Goal: Information Seeking & Learning: Learn about a topic

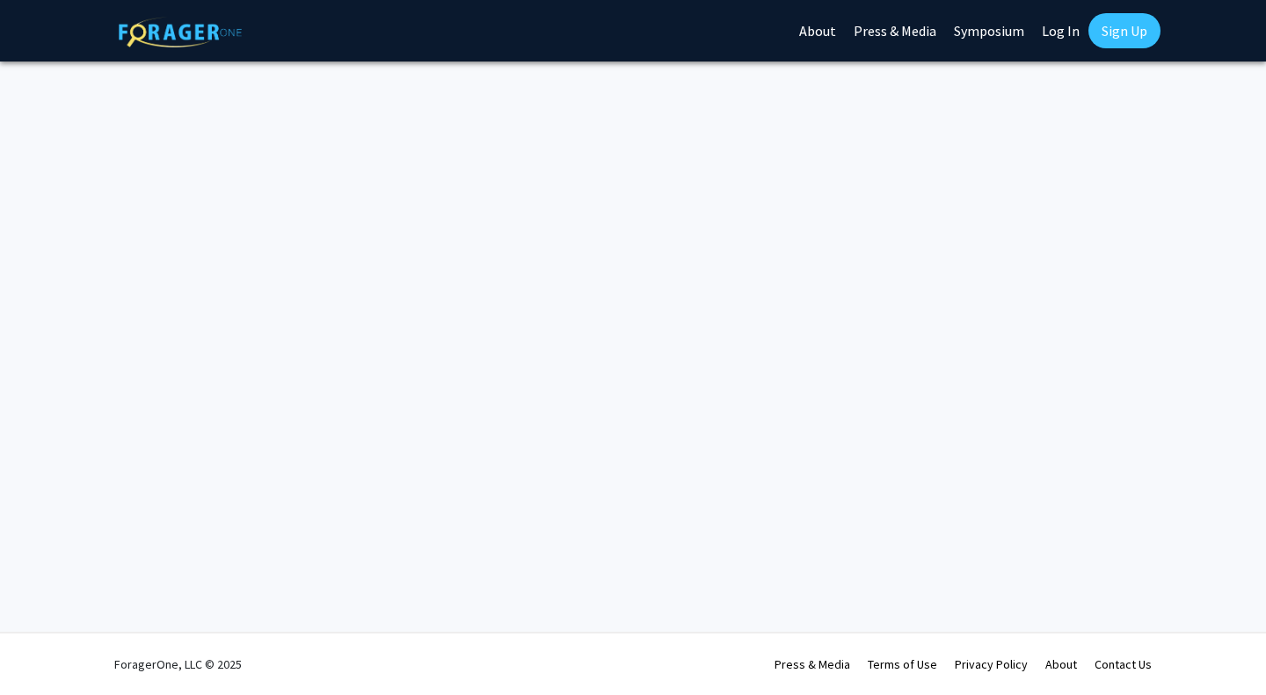
select select "English"
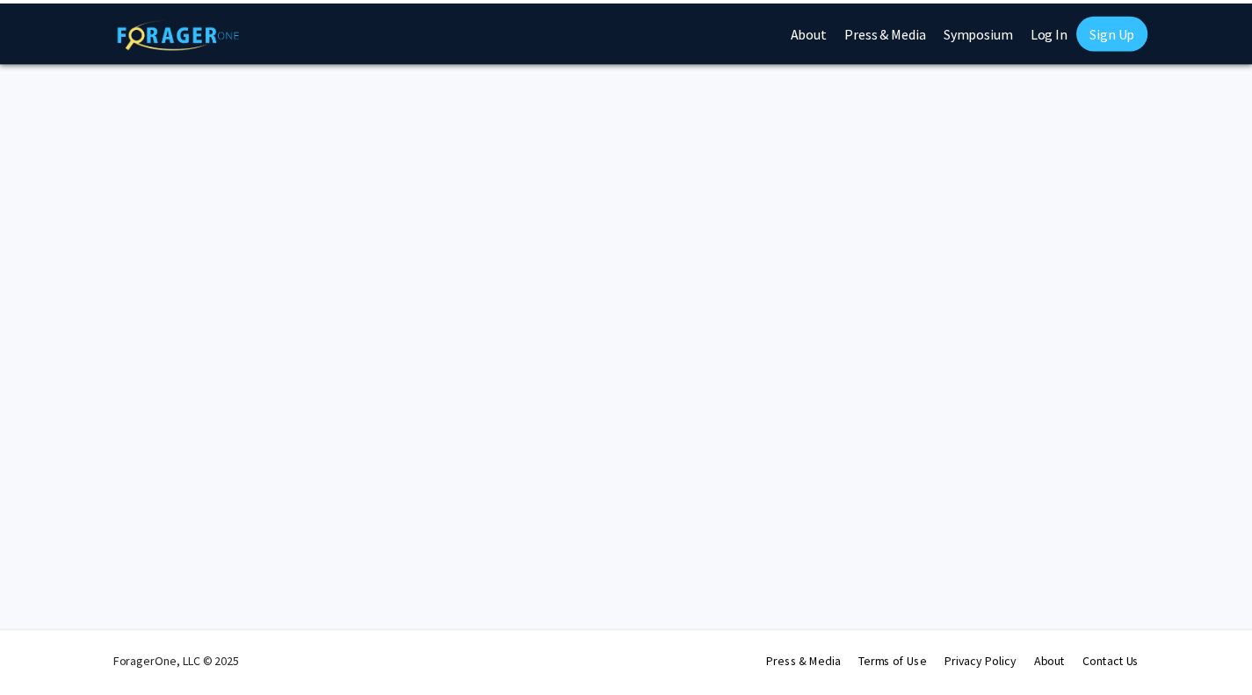
scroll to position [4, 0]
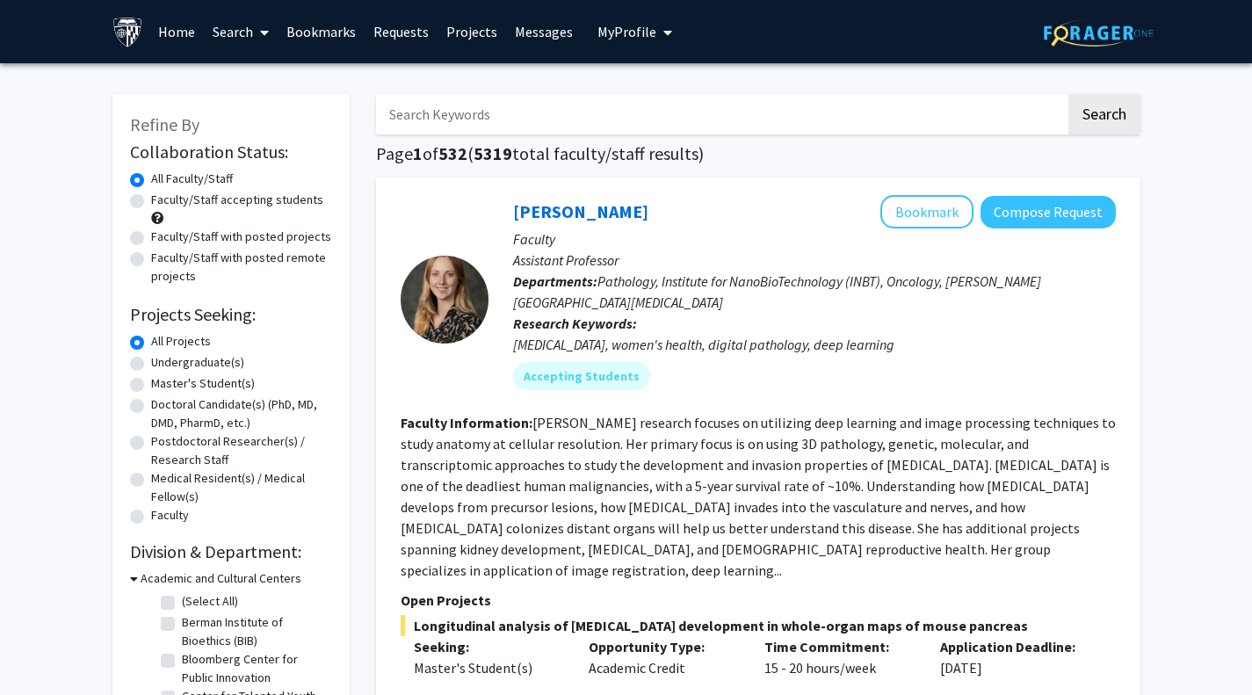
click at [487, 37] on link "Projects" at bounding box center [472, 32] width 69 height 62
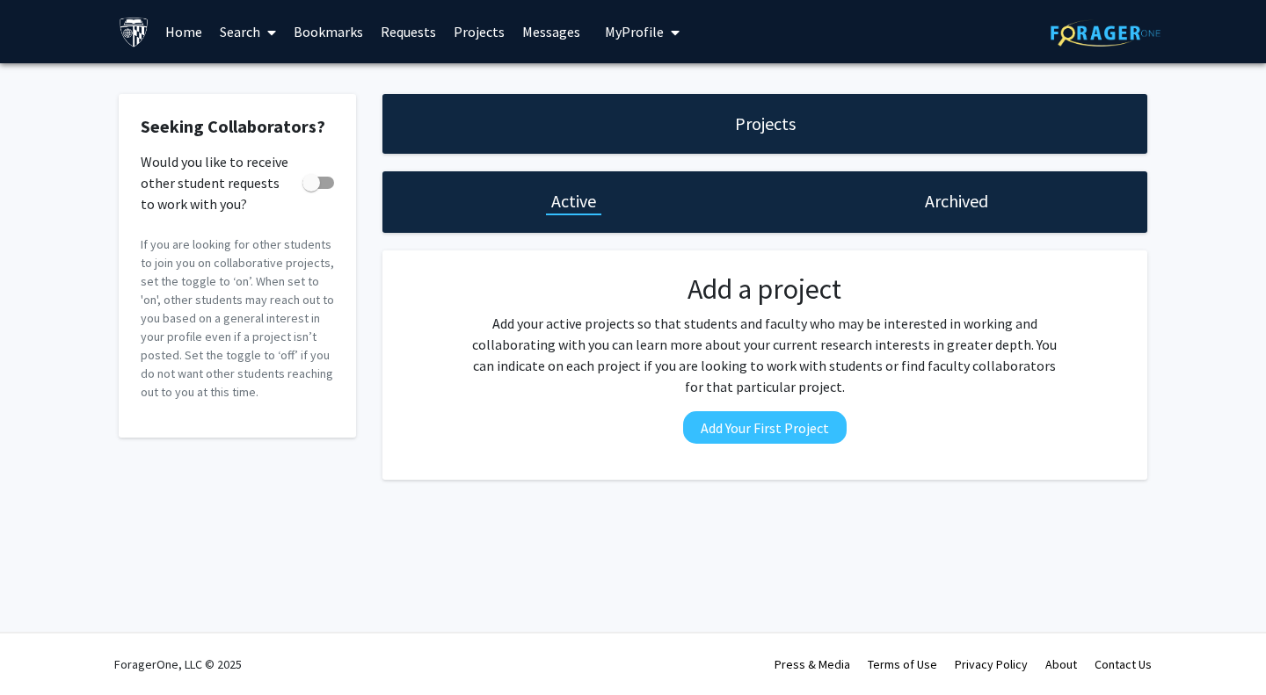
click at [407, 40] on link "Requests" at bounding box center [408, 32] width 73 height 62
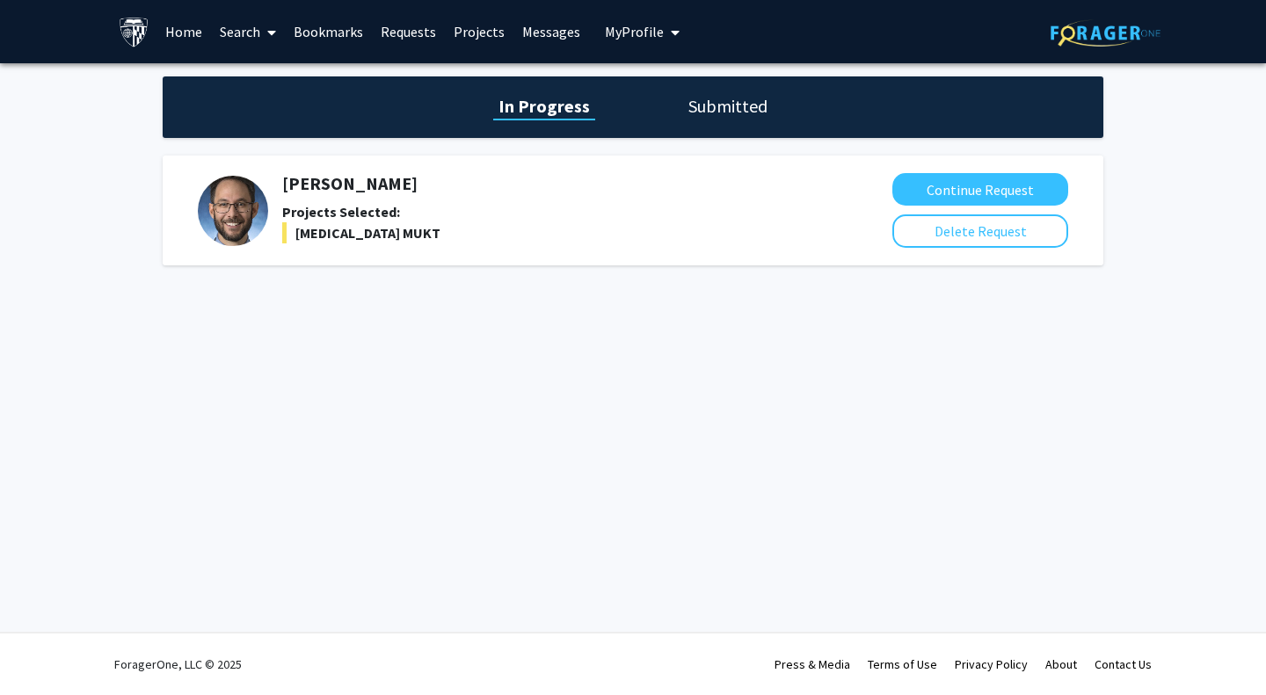
click at [537, 33] on link "Messages" at bounding box center [551, 32] width 76 height 62
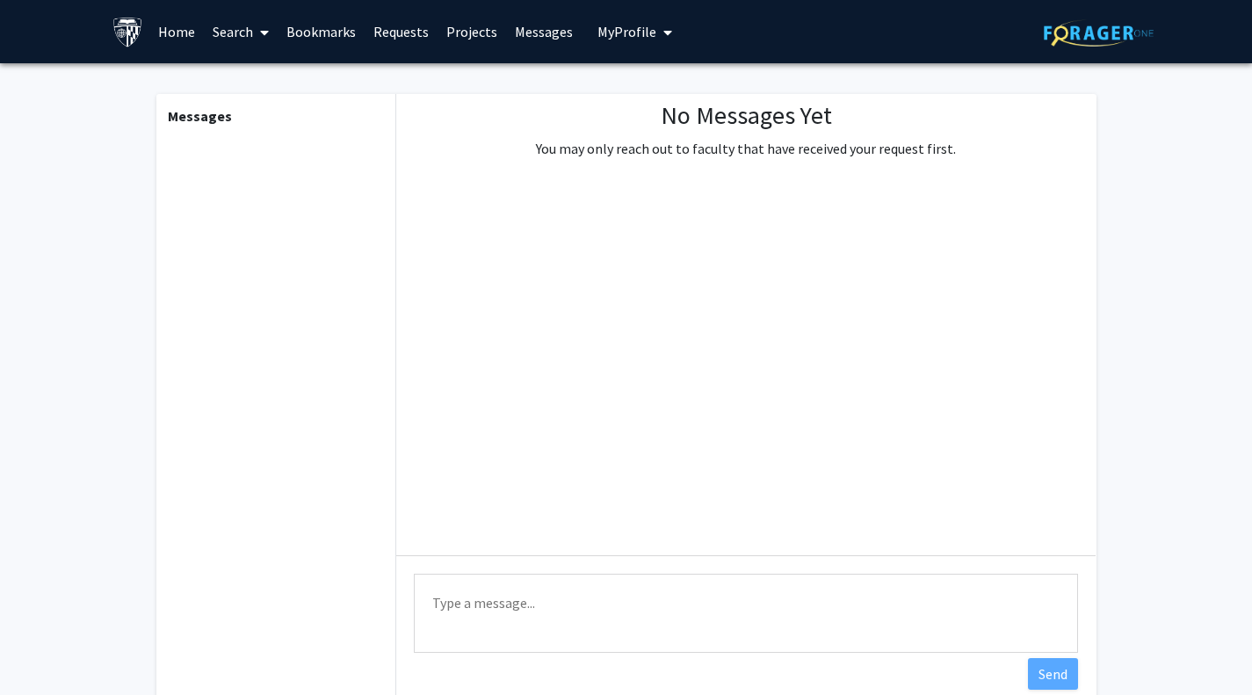
click at [390, 37] on link "Requests" at bounding box center [401, 32] width 73 height 62
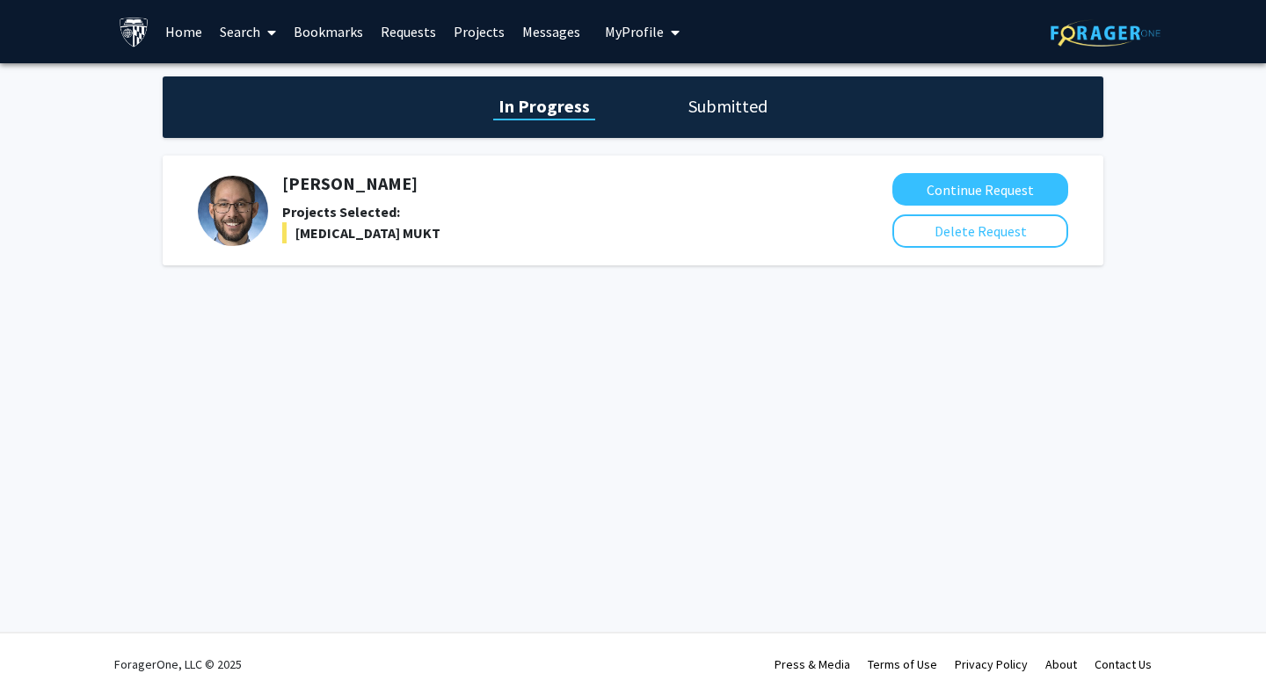
click at [742, 106] on h1 "Submitted" at bounding box center [728, 106] width 90 height 25
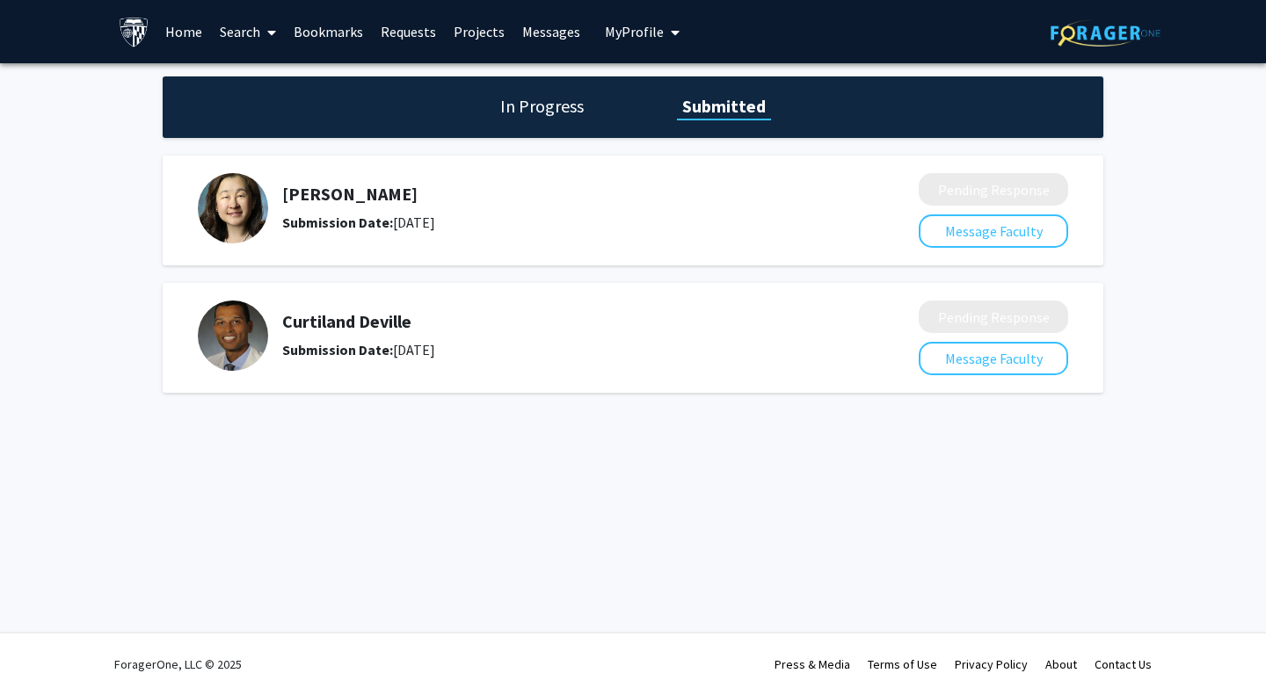
click at [631, 28] on span "My Profile" at bounding box center [634, 32] width 59 height 18
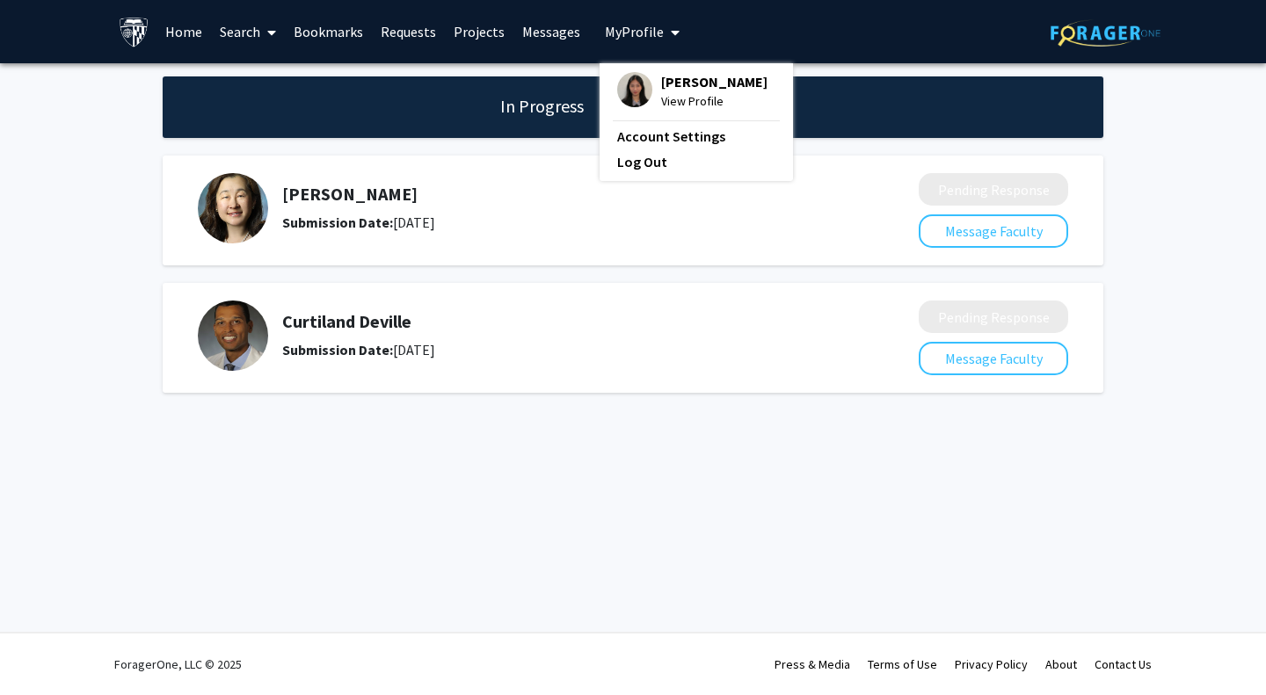
click at [258, 30] on link "Search" at bounding box center [248, 32] width 74 height 62
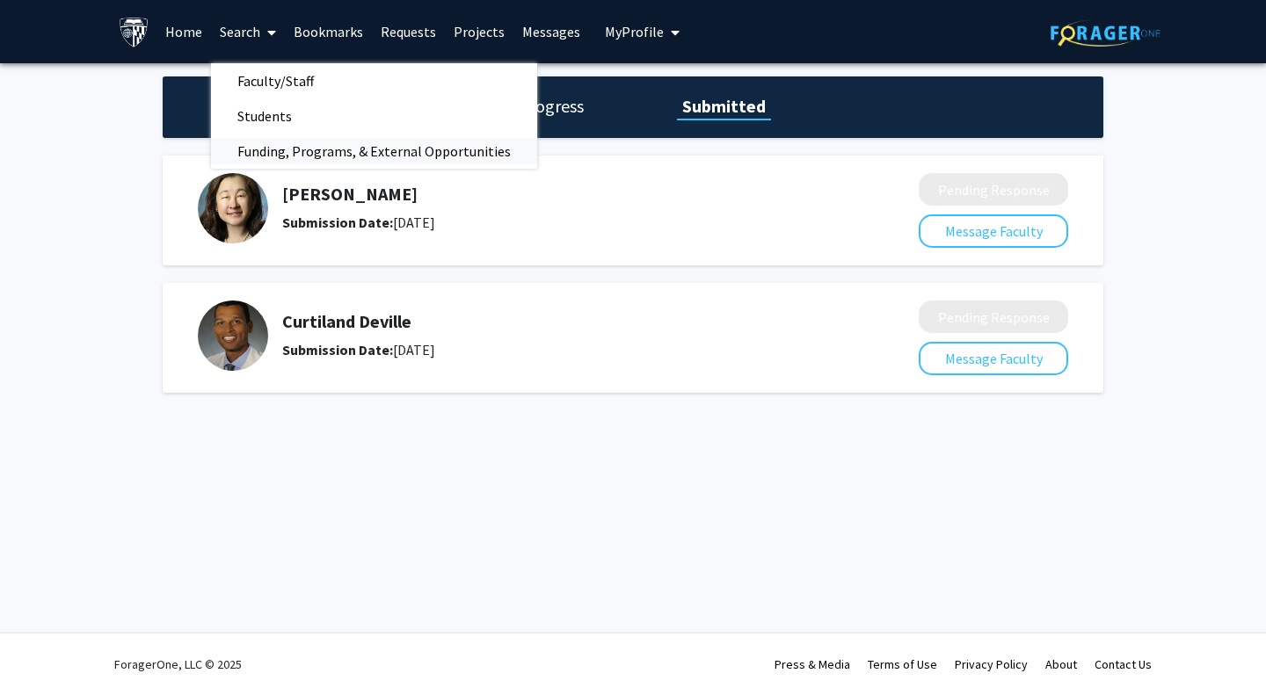
click at [317, 152] on span "Funding, Programs, & External Opportunities" at bounding box center [374, 151] width 326 height 35
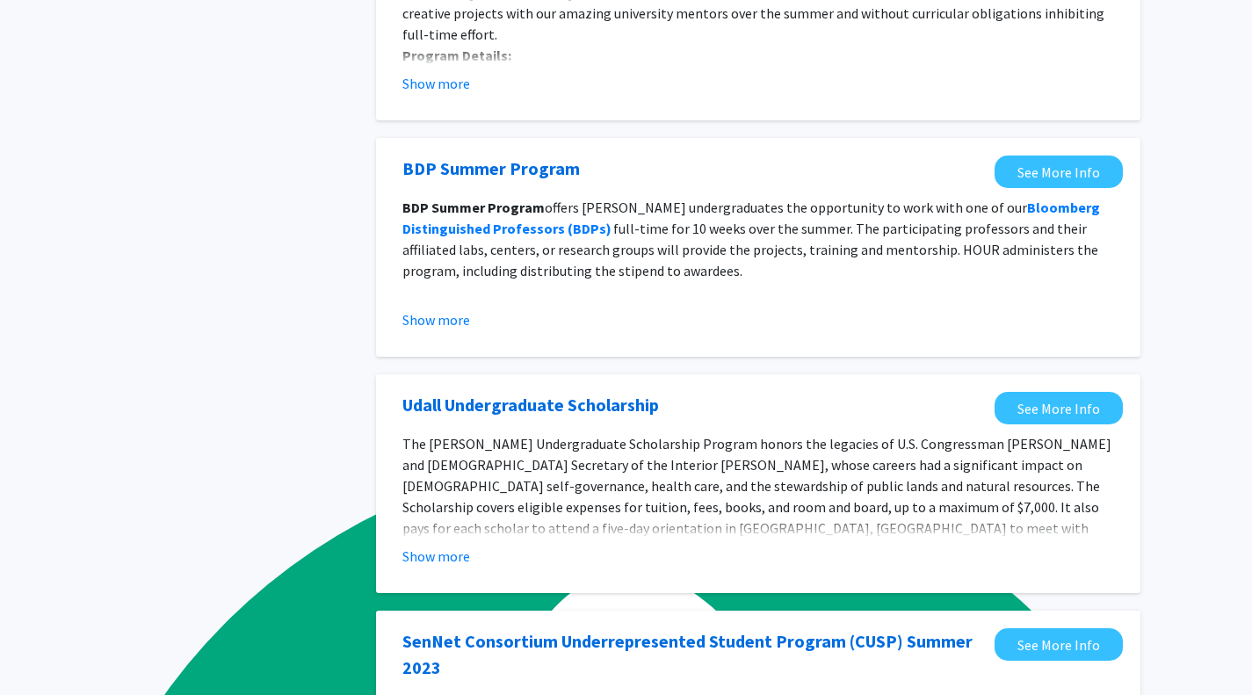
scroll to position [1, 0]
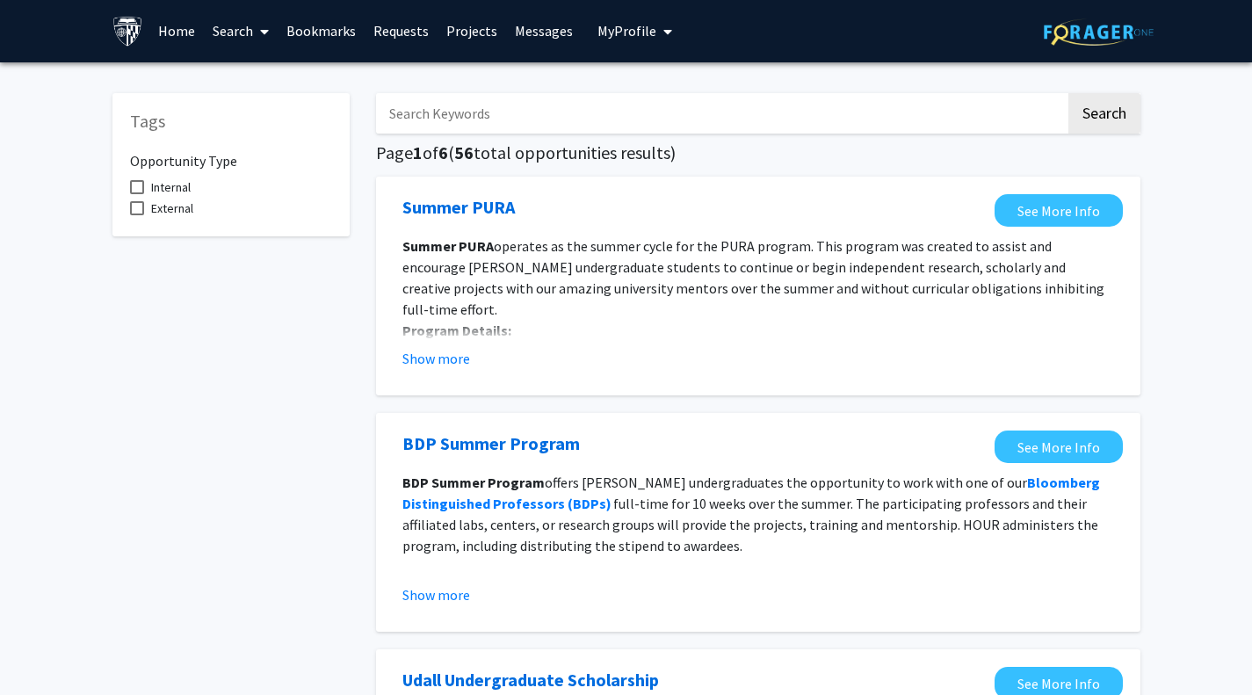
click at [561, 446] on link "BDP Summer Program" at bounding box center [492, 444] width 178 height 26
click at [510, 214] on link "Summer PURA" at bounding box center [459, 207] width 113 height 26
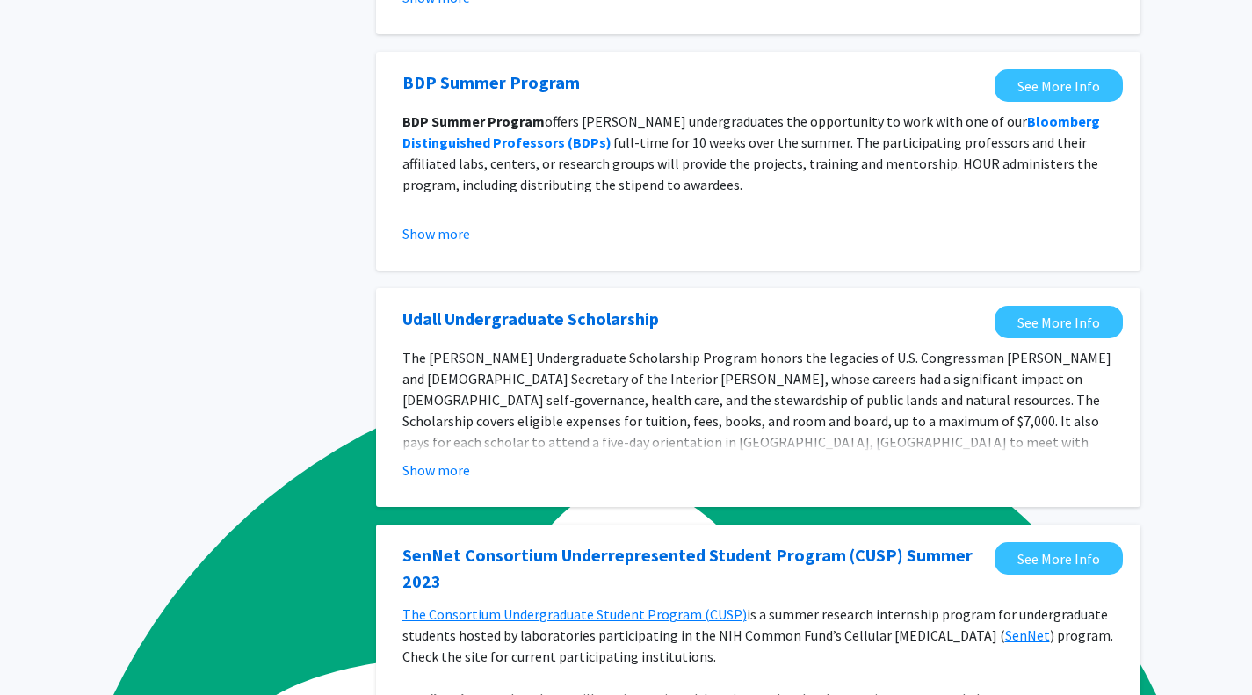
scroll to position [411, 0]
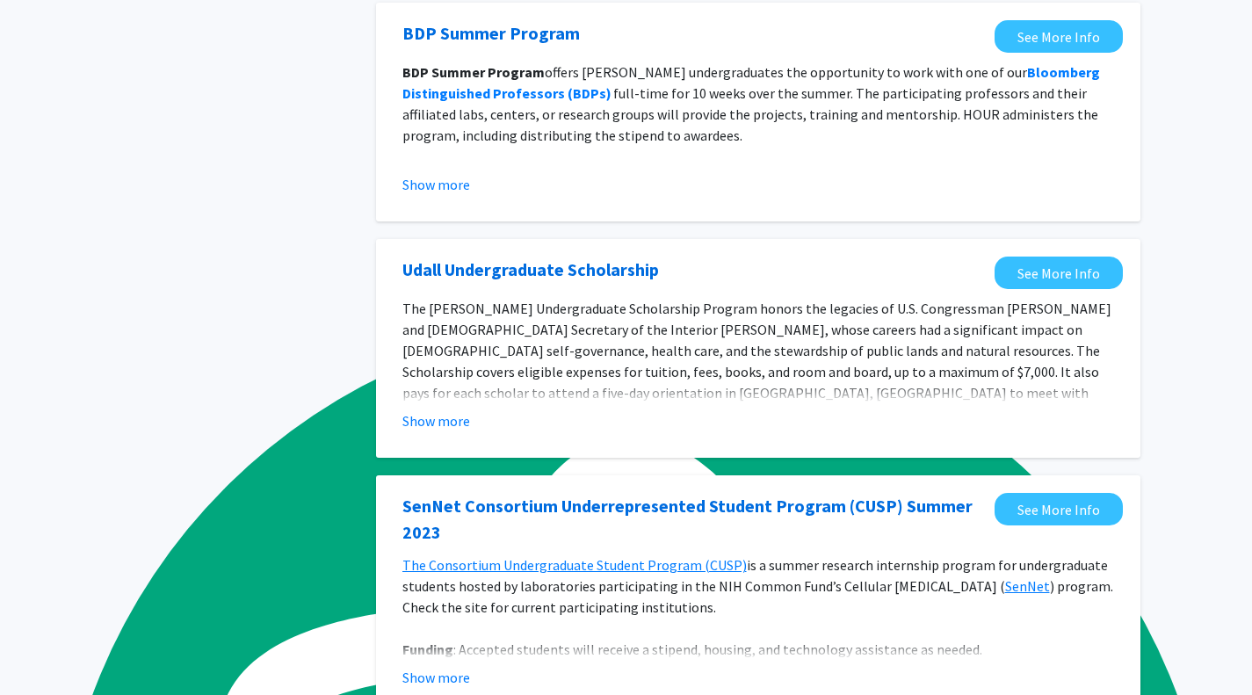
click at [569, 269] on link "Udall Undergraduate Scholarship" at bounding box center [531, 270] width 257 height 26
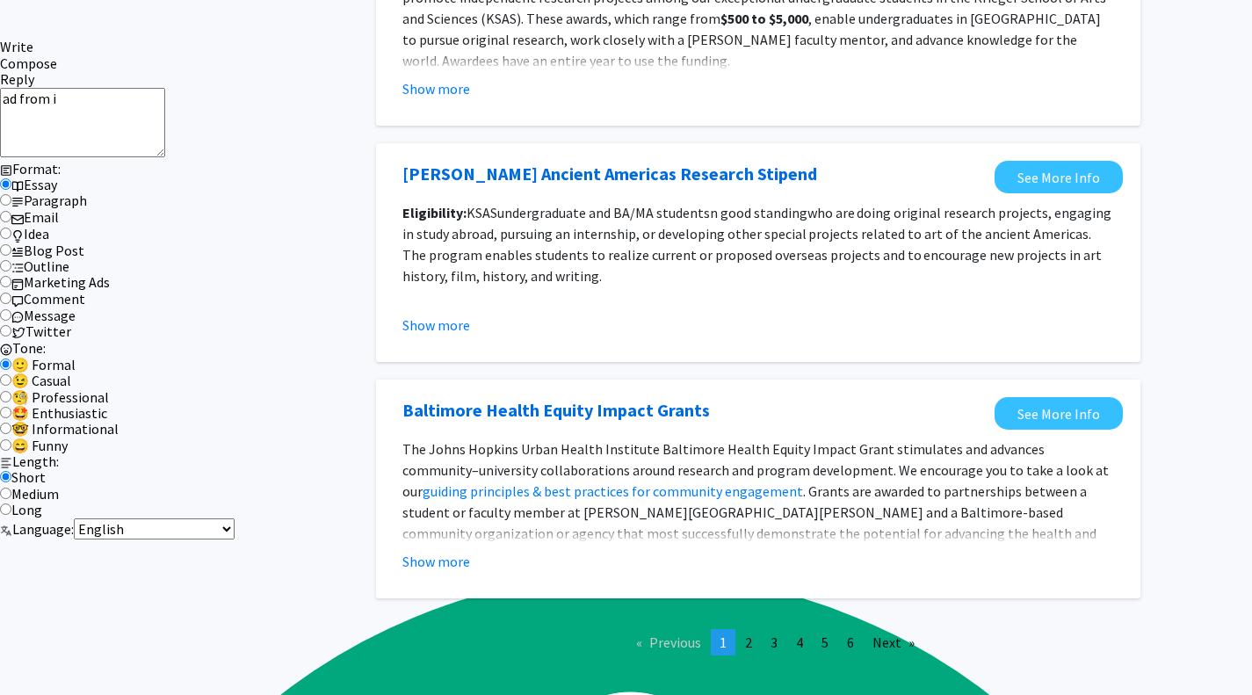
scroll to position [1942, 0]
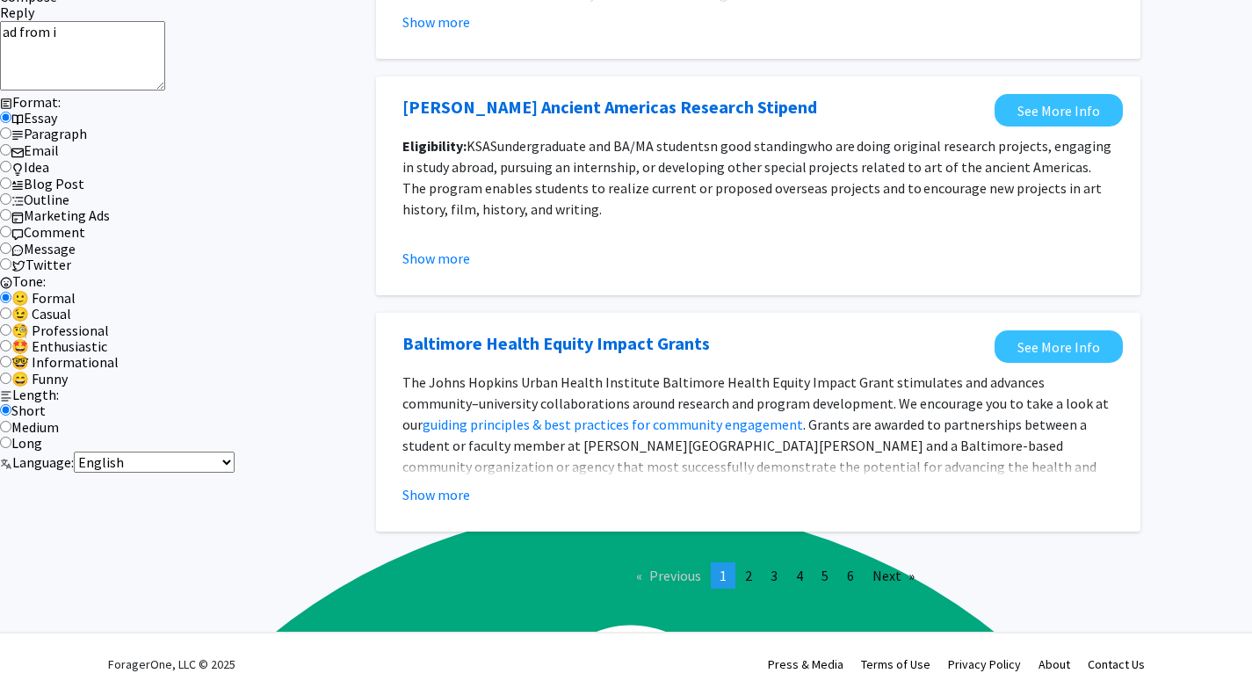
click at [757, 586] on link "page 2" at bounding box center [749, 576] width 25 height 26
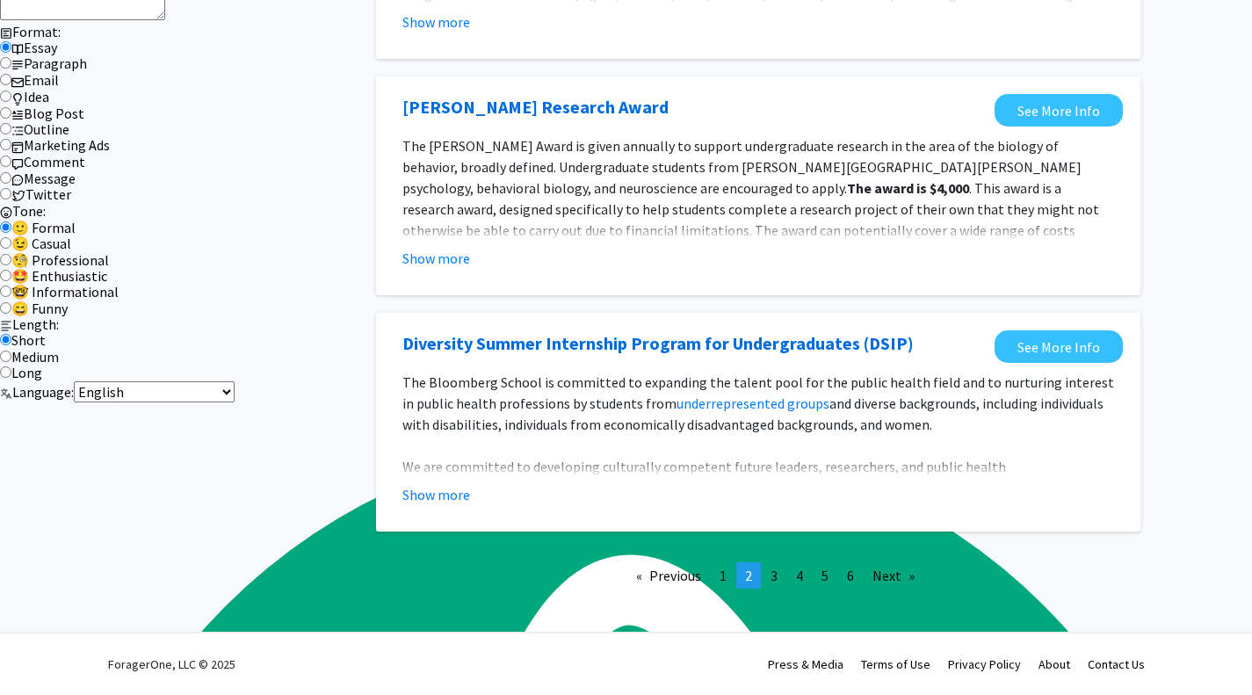
scroll to position [2007, 0]
